Goal: Task Accomplishment & Management: Use online tool/utility

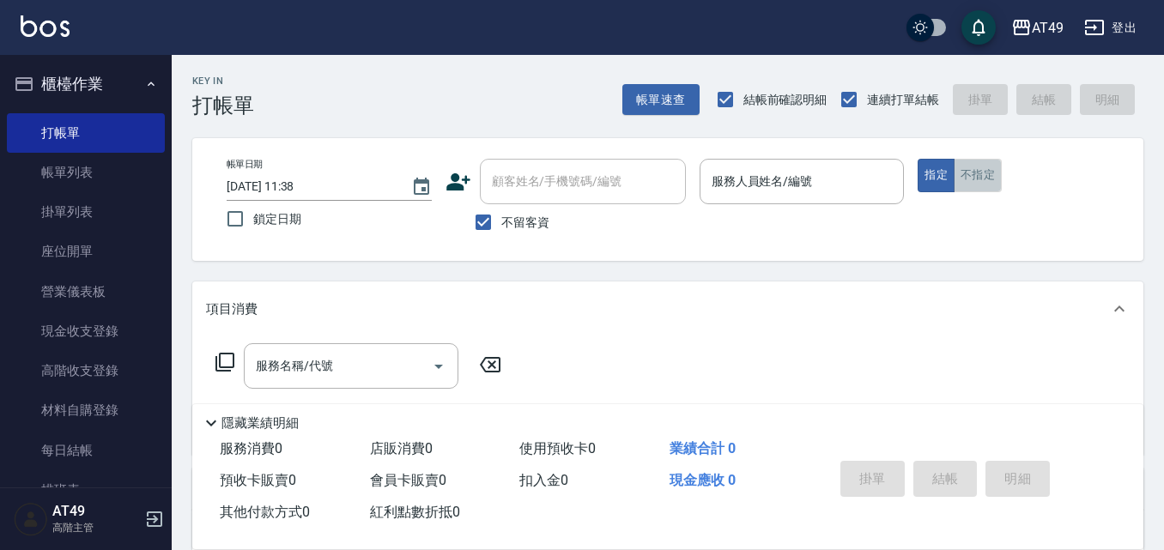
click at [992, 182] on button "不指定" at bounding box center [978, 175] width 48 height 33
click at [821, 209] on p at bounding box center [802, 213] width 205 height 18
click at [843, 189] on input "服務人員姓名/編號" at bounding box center [802, 182] width 190 height 30
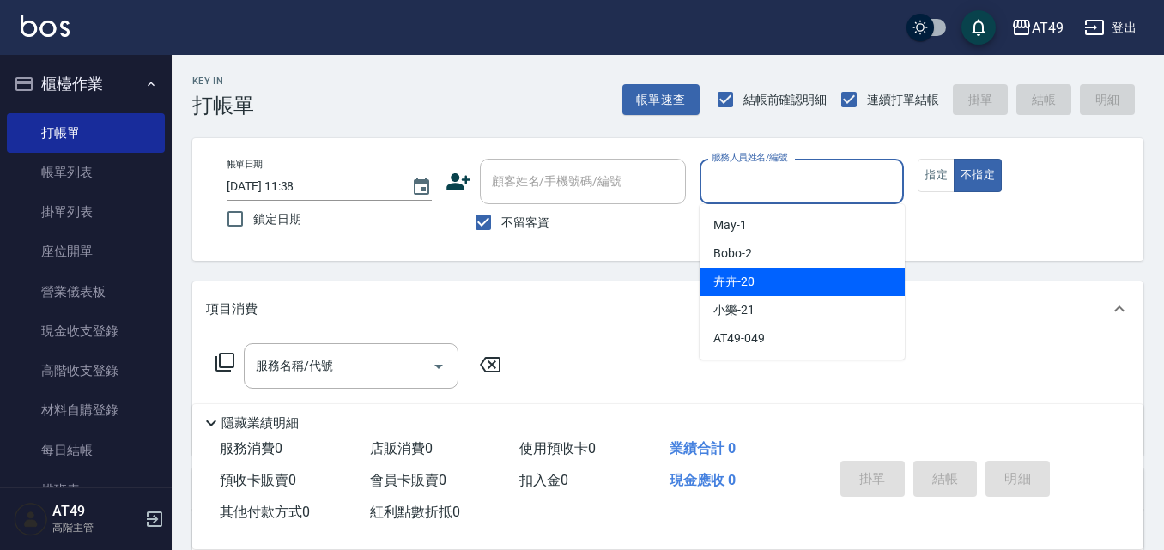
click at [791, 292] on div "卉卉 -20" at bounding box center [802, 282] width 205 height 28
type input "卉卉-20"
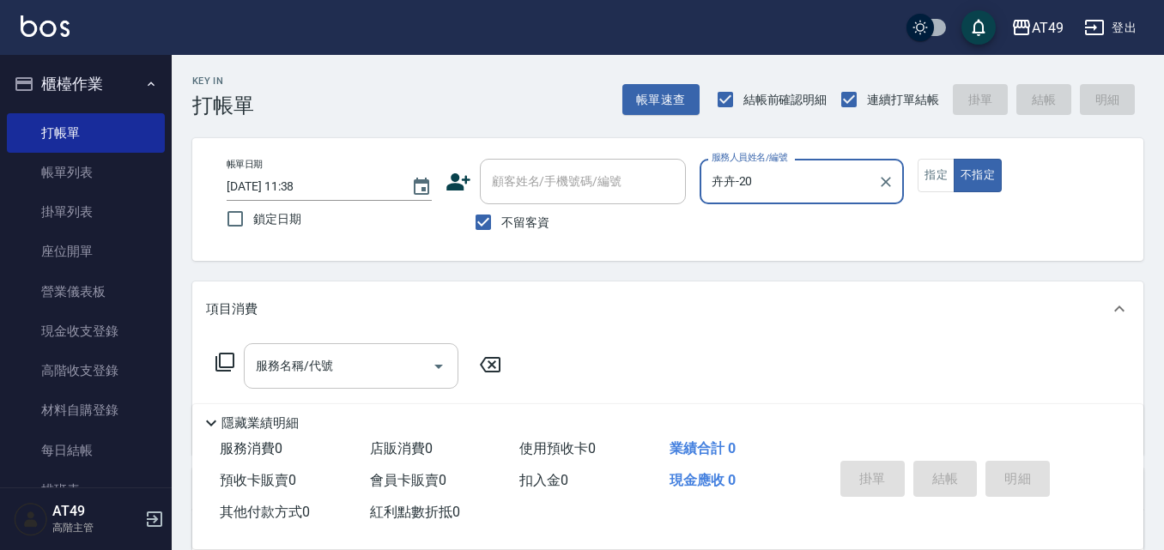
click at [340, 379] on input "服務名稱/代號" at bounding box center [338, 366] width 173 height 30
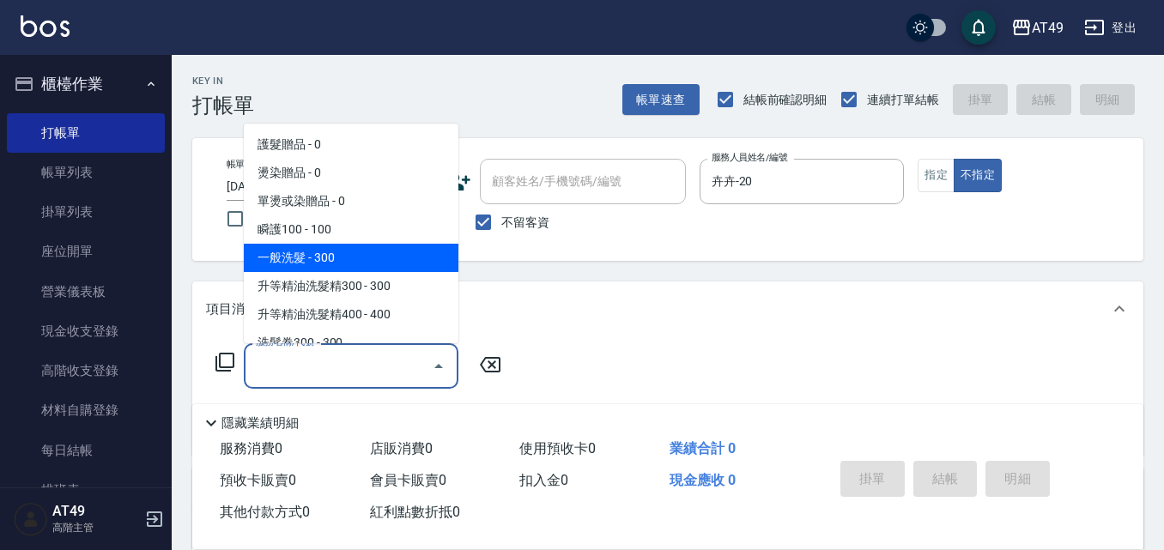
click at [337, 244] on span "一般洗髮 - 300" at bounding box center [351, 258] width 215 height 28
type input "一般洗髮(101)"
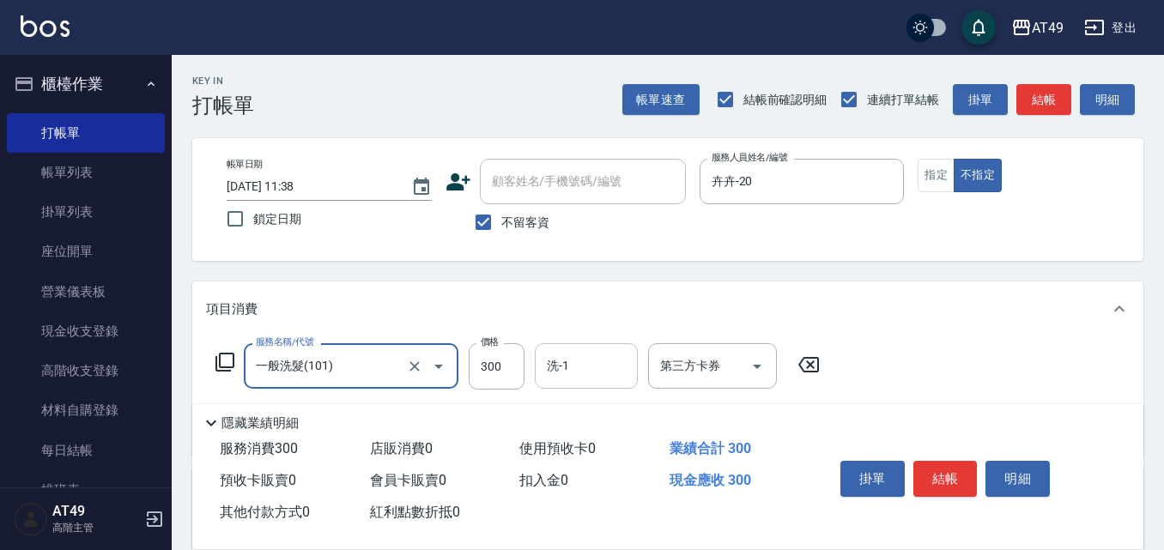
click at [571, 369] on input "洗-1" at bounding box center [586, 366] width 88 height 30
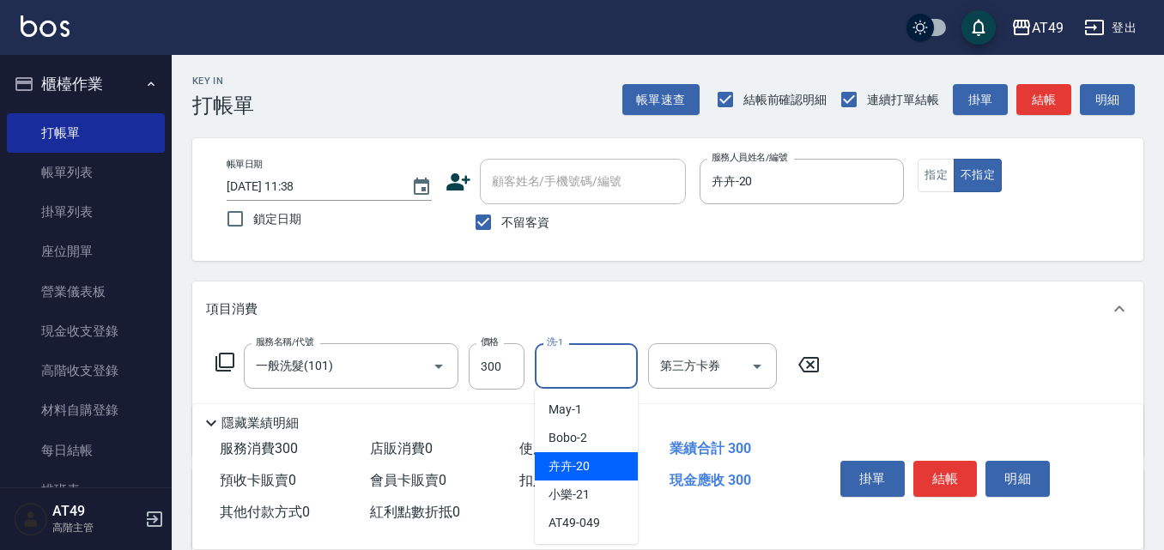
click at [585, 464] on span "卉卉 -20" at bounding box center [569, 467] width 41 height 18
type input "卉卉-20"
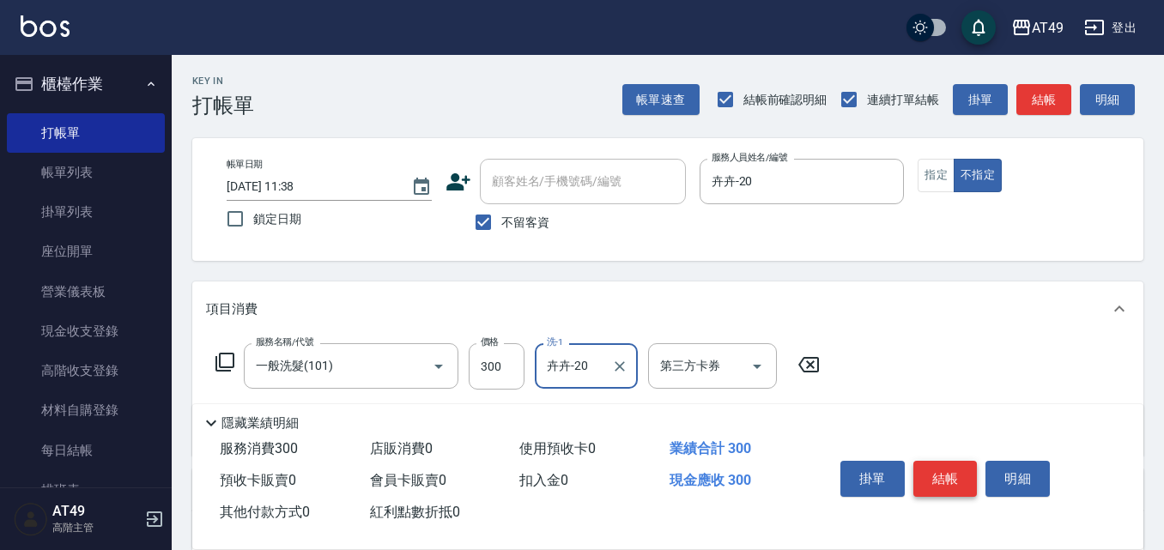
click at [944, 464] on button "結帳" at bounding box center [945, 479] width 64 height 36
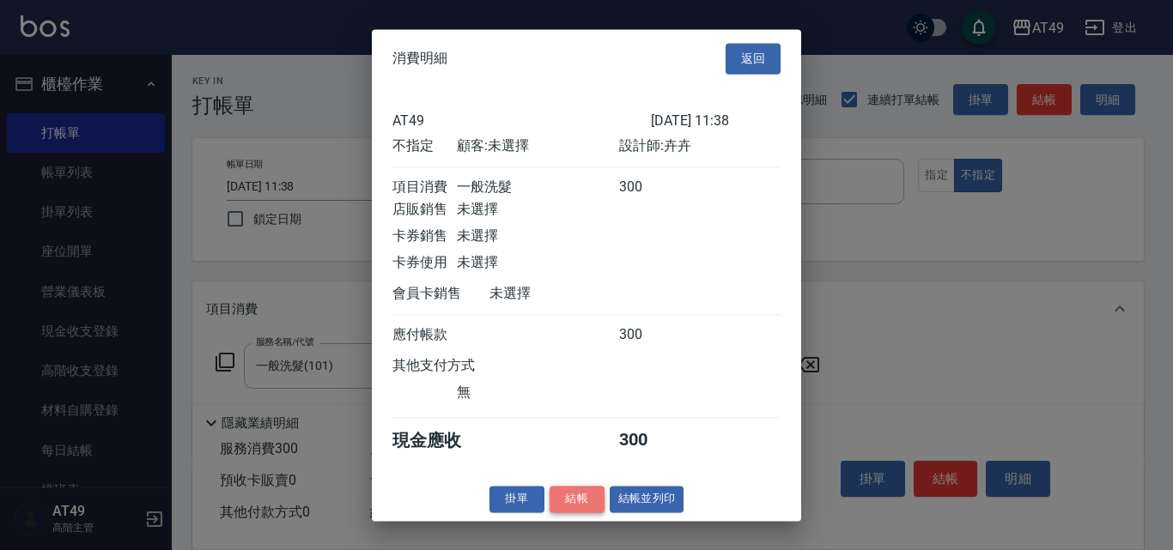
click at [567, 512] on button "結帳" at bounding box center [576, 499] width 55 height 27
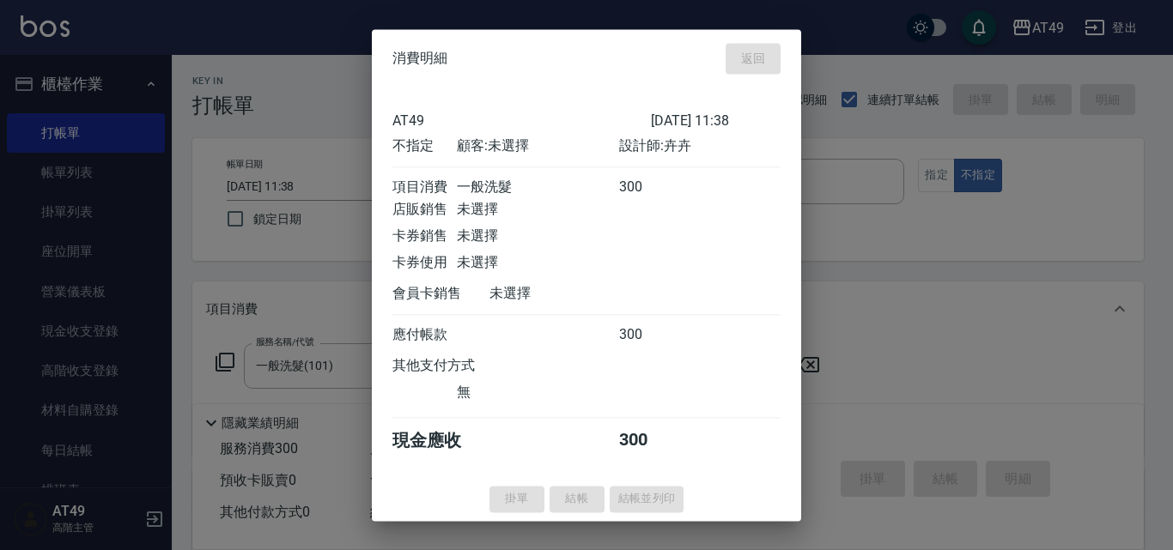
type input "[DATE] 13:49"
